Goal: Navigation & Orientation: Find specific page/section

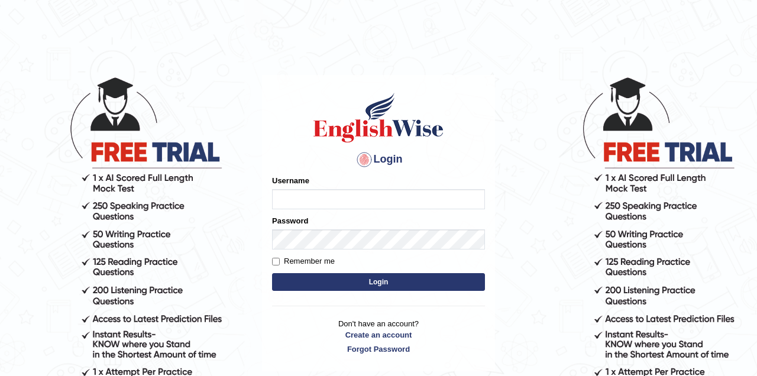
click at [339, 194] on input "Username" at bounding box center [378, 199] width 213 height 20
click at [332, 198] on input "Username" at bounding box center [378, 199] width 213 height 20
type input "Jade0806"
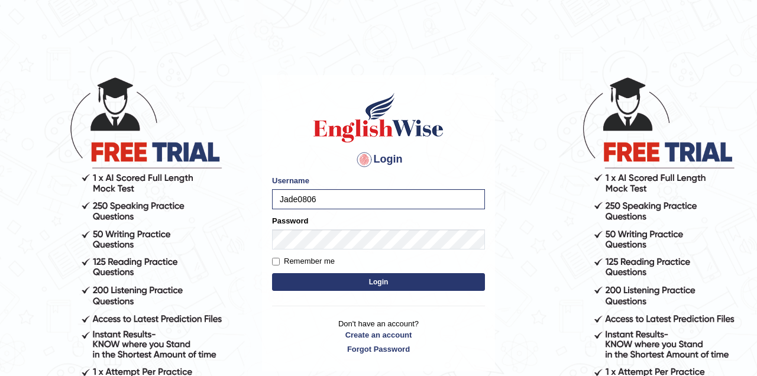
drag, startPoint x: 371, startPoint y: 281, endPoint x: 378, endPoint y: 279, distance: 6.9
click at [372, 281] on button "Login" at bounding box center [378, 282] width 213 height 18
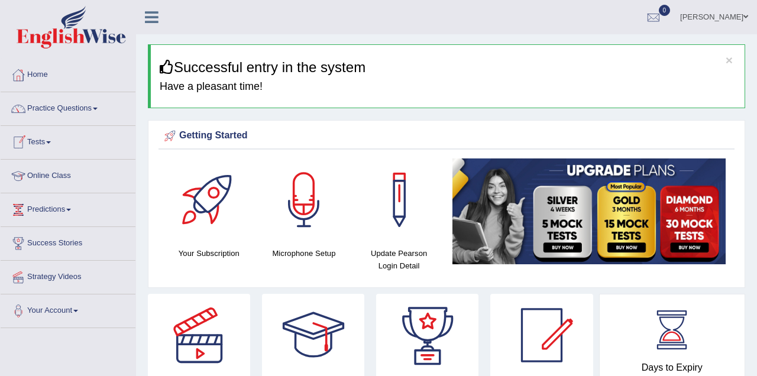
click at [90, 176] on link "Online Class" at bounding box center [68, 175] width 135 height 30
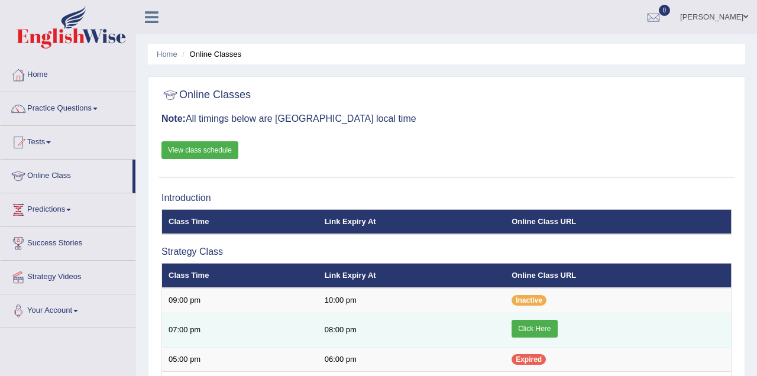
drag, startPoint x: 543, startPoint y: 325, endPoint x: 541, endPoint y: 332, distance: 7.5
click at [543, 325] on link "Click Here" at bounding box center [534, 329] width 46 height 18
